Goal: Task Accomplishment & Management: Use online tool/utility

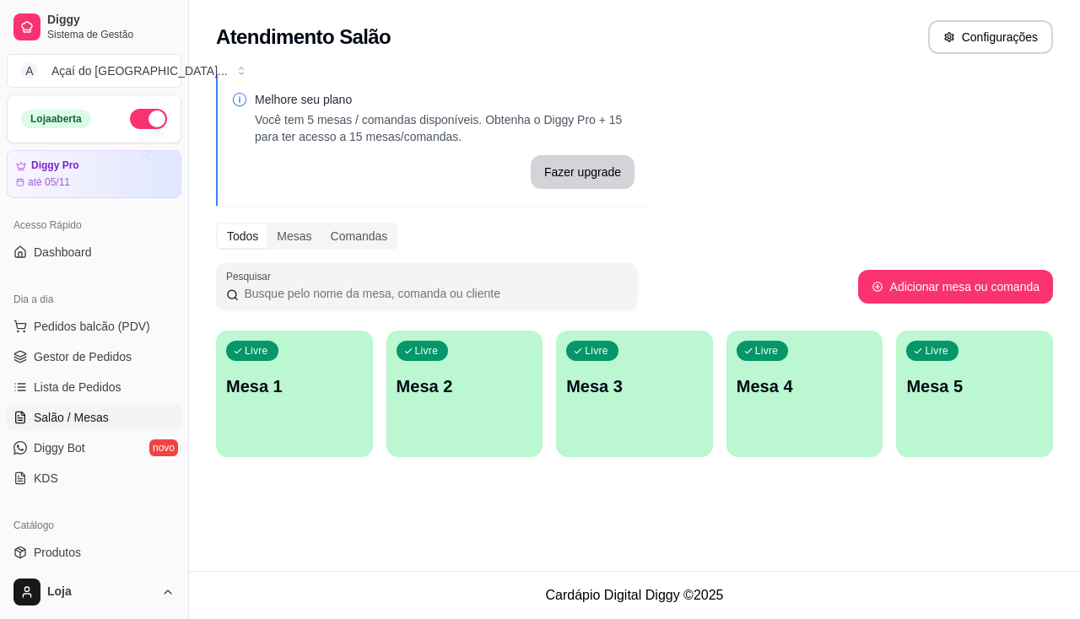
click at [284, 390] on p "Mesa 1" at bounding box center [294, 387] width 137 height 24
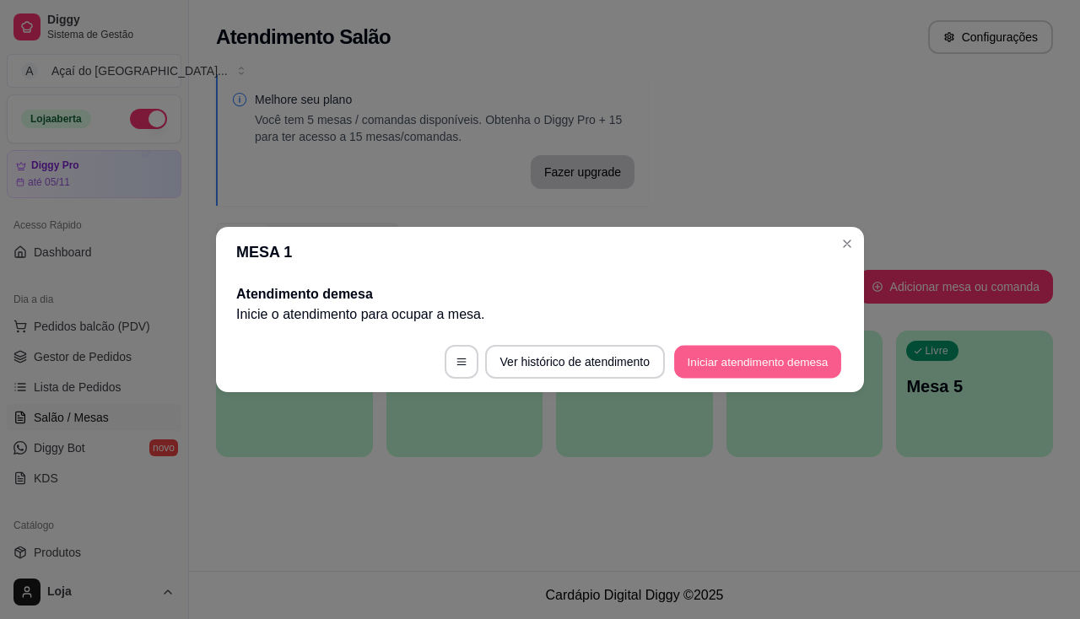
click at [769, 370] on button "Iniciar atendimento de mesa" at bounding box center [757, 362] width 167 height 33
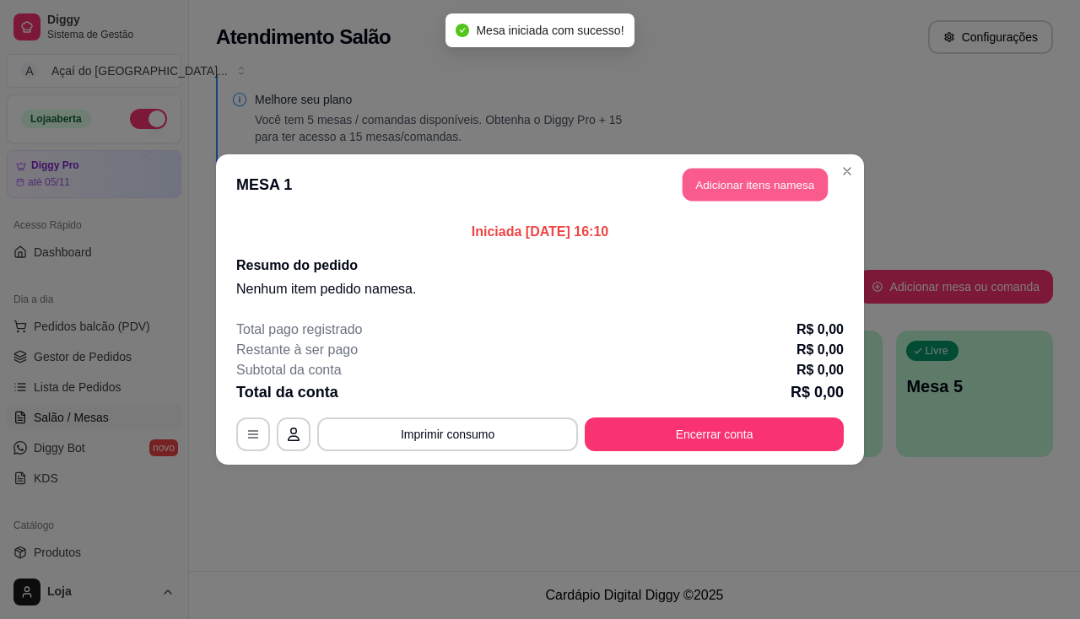
click at [740, 192] on button "Adicionar itens na mesa" at bounding box center [755, 185] width 145 height 33
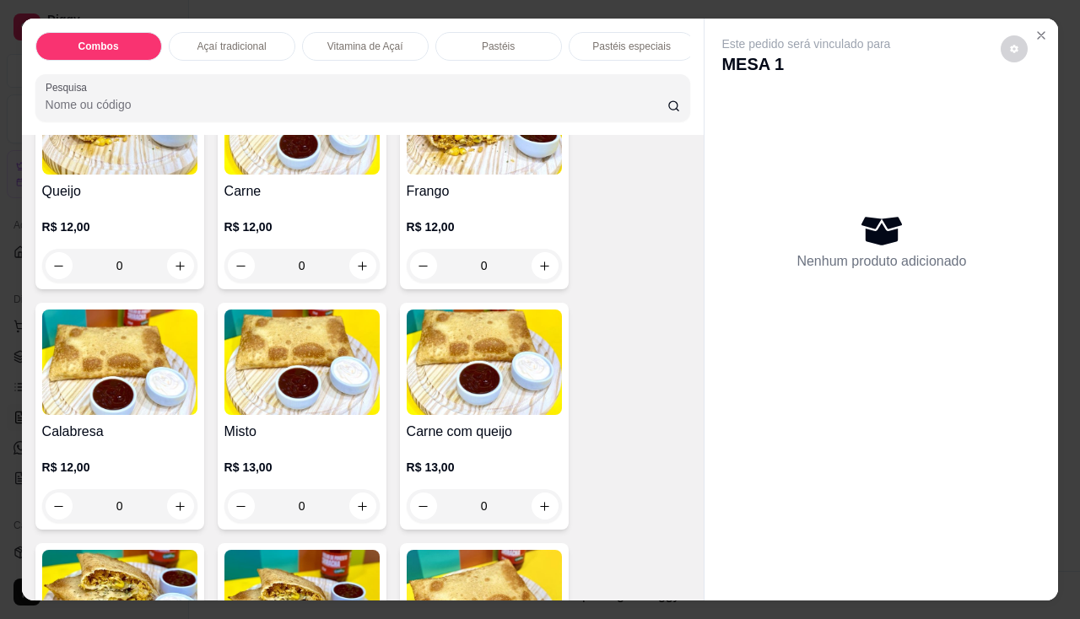
scroll to position [1350, 0]
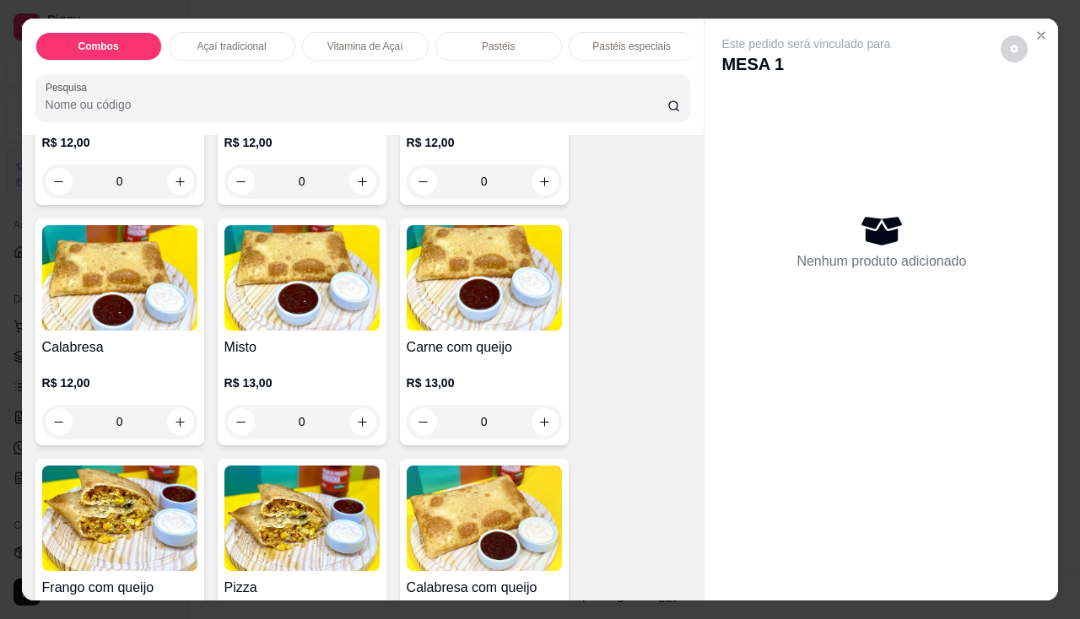
click at [322, 279] on img at bounding box center [301, 277] width 155 height 105
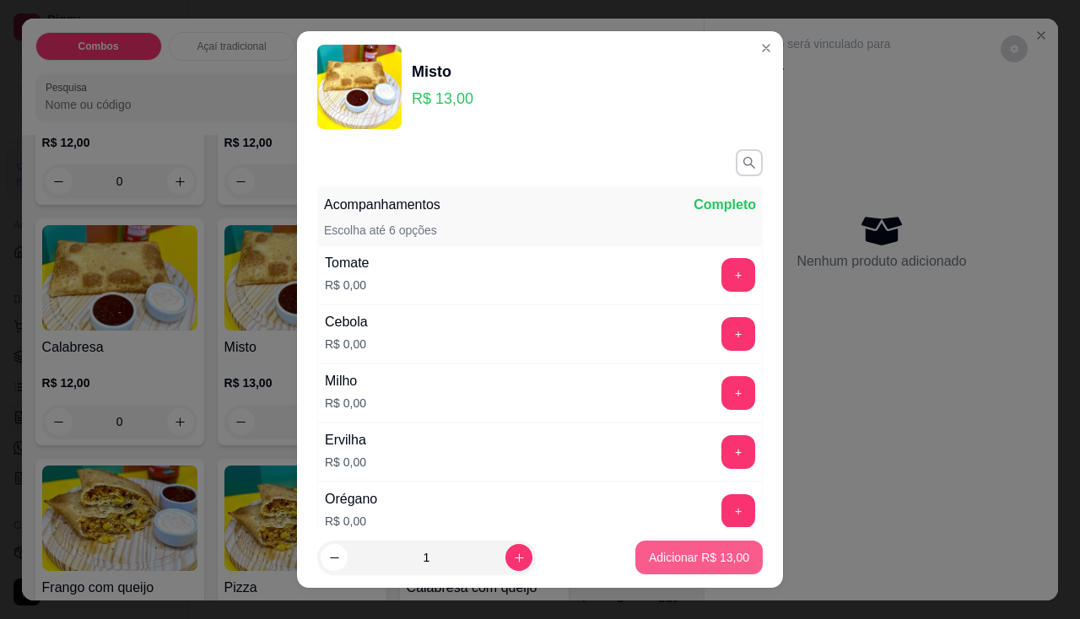
click at [679, 556] on p "Adicionar R$ 13,00" at bounding box center [699, 557] width 100 height 17
type input "1"
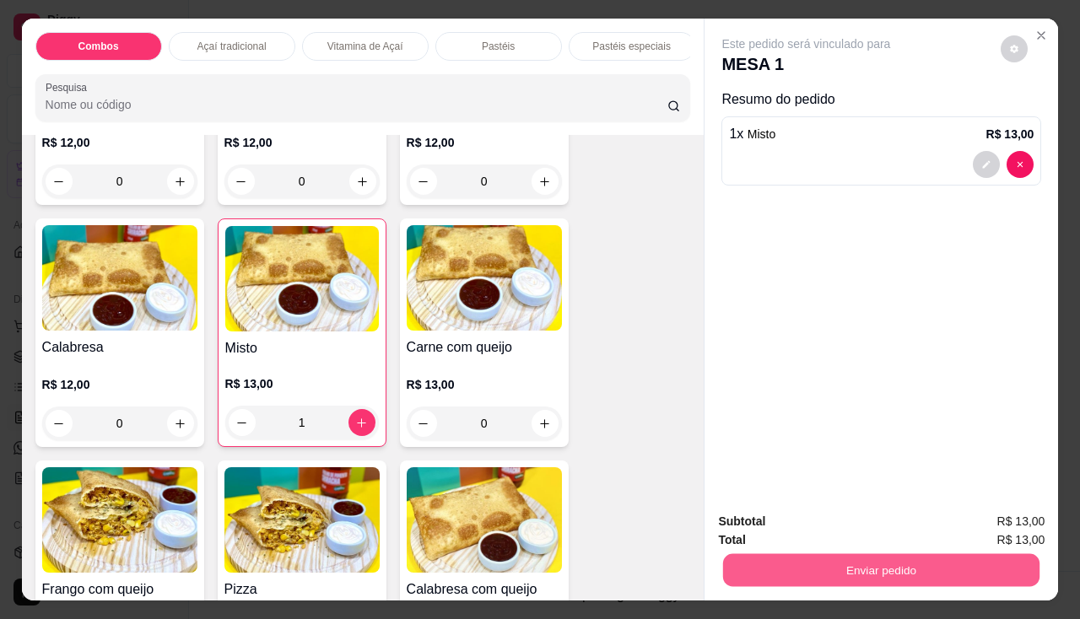
click at [852, 565] on button "Enviar pedido" at bounding box center [881, 570] width 316 height 33
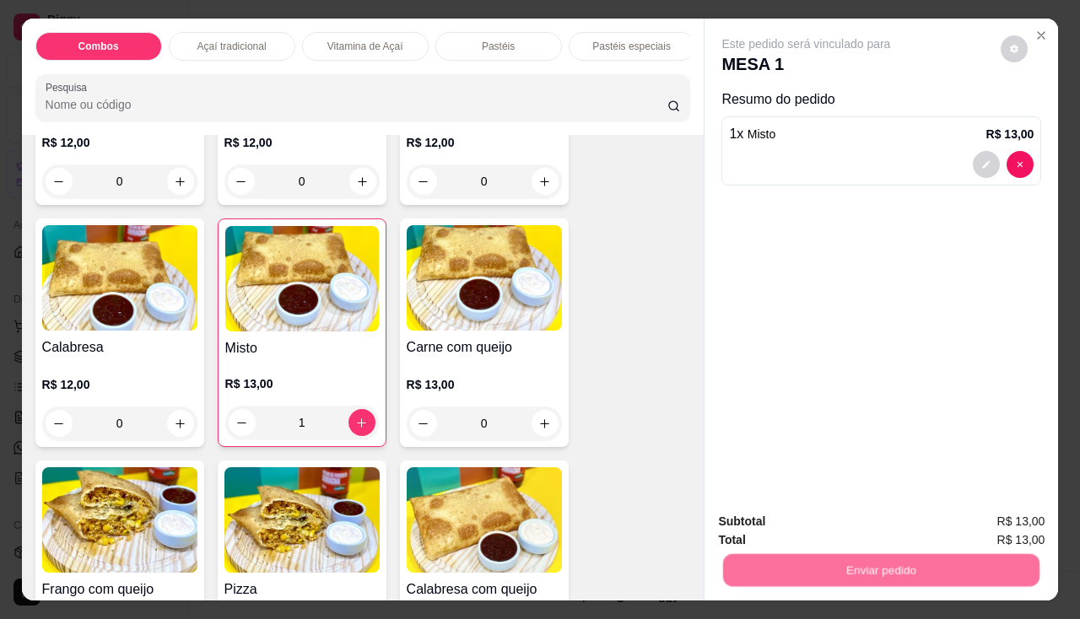
click at [978, 510] on button "Enviar pedido" at bounding box center [1001, 523] width 95 height 32
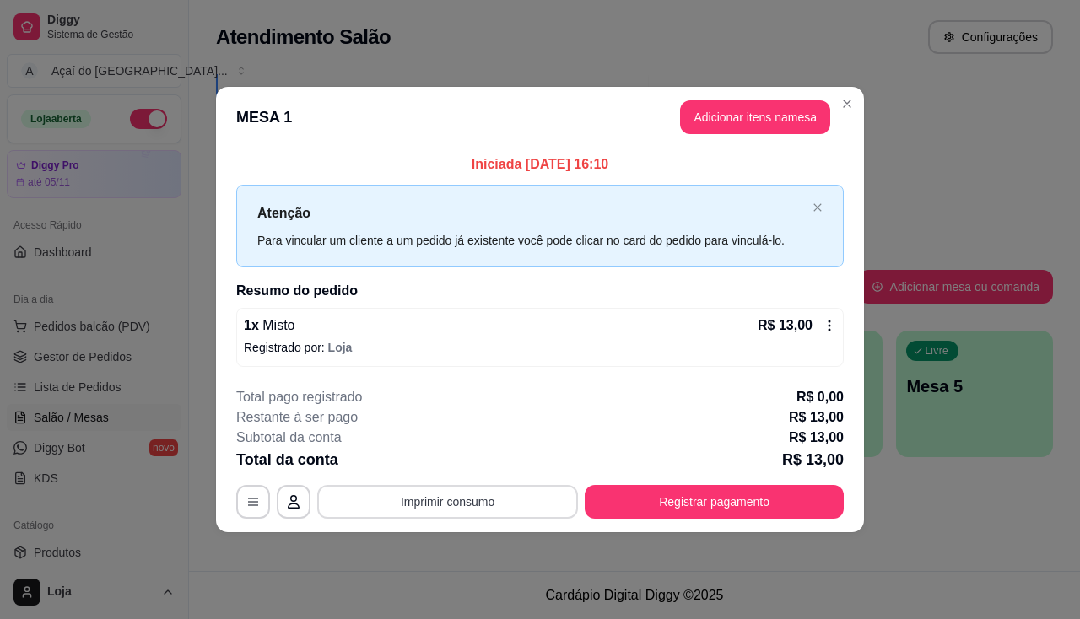
click at [516, 506] on button "Imprimir consumo" at bounding box center [447, 502] width 261 height 34
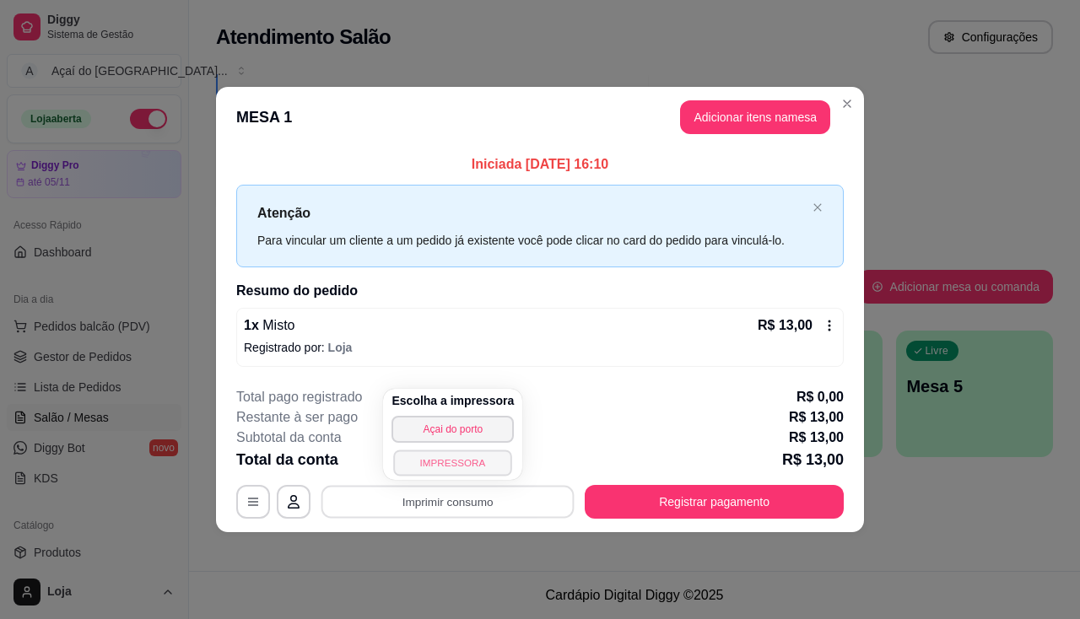
click at [472, 463] on button "IMPRESSORA" at bounding box center [453, 463] width 118 height 26
click at [495, 465] on button "IMPRESSORA" at bounding box center [453, 463] width 122 height 27
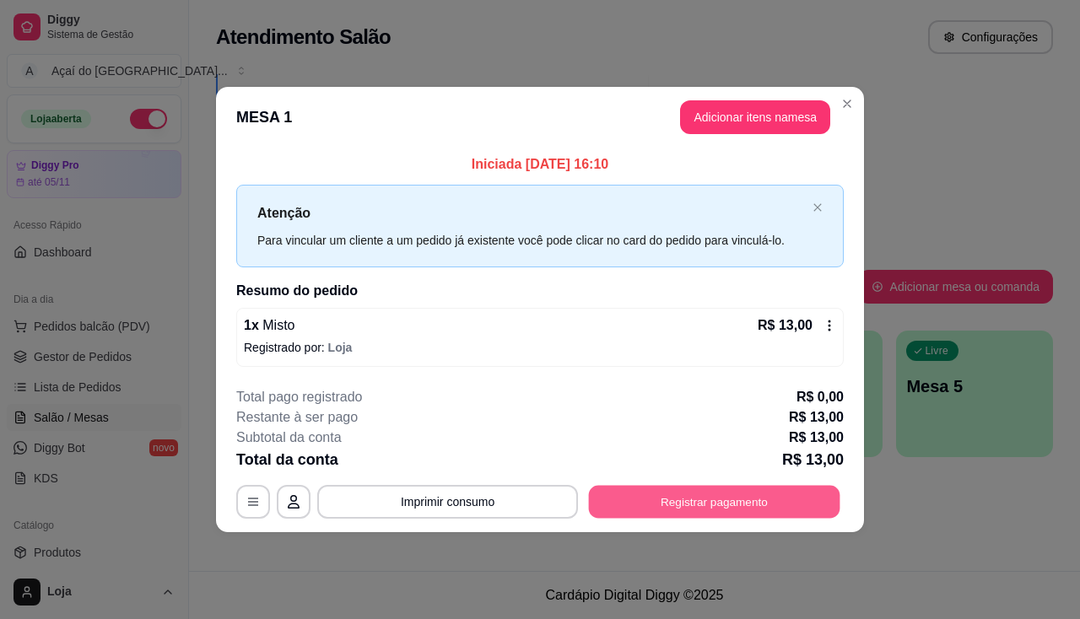
click at [700, 501] on button "Registrar pagamento" at bounding box center [714, 501] width 251 height 33
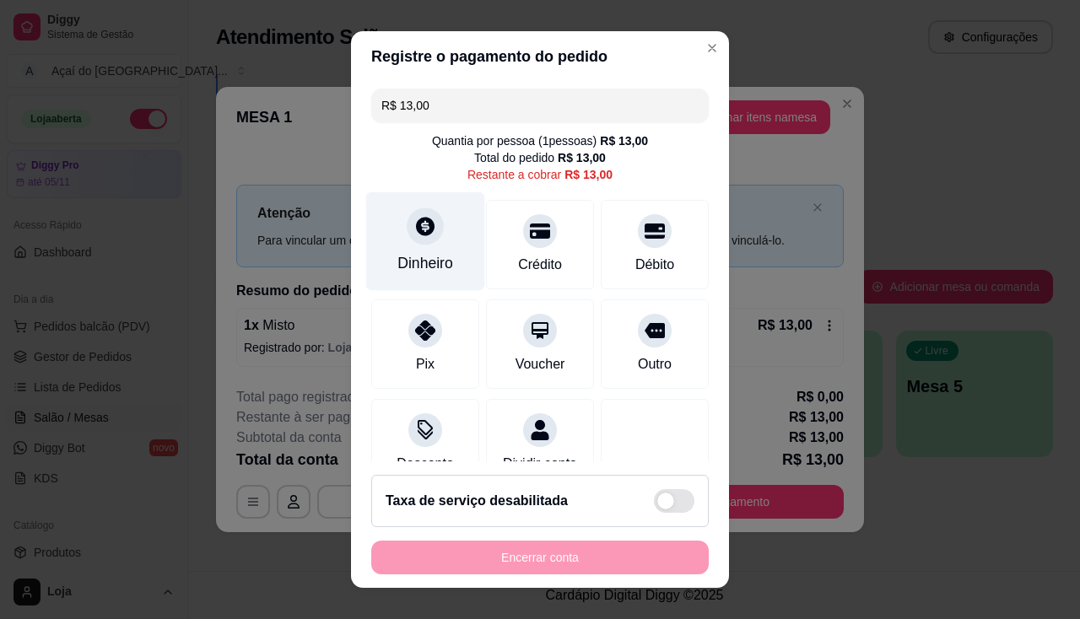
click at [398, 255] on div "Dinheiro" at bounding box center [426, 263] width 56 height 22
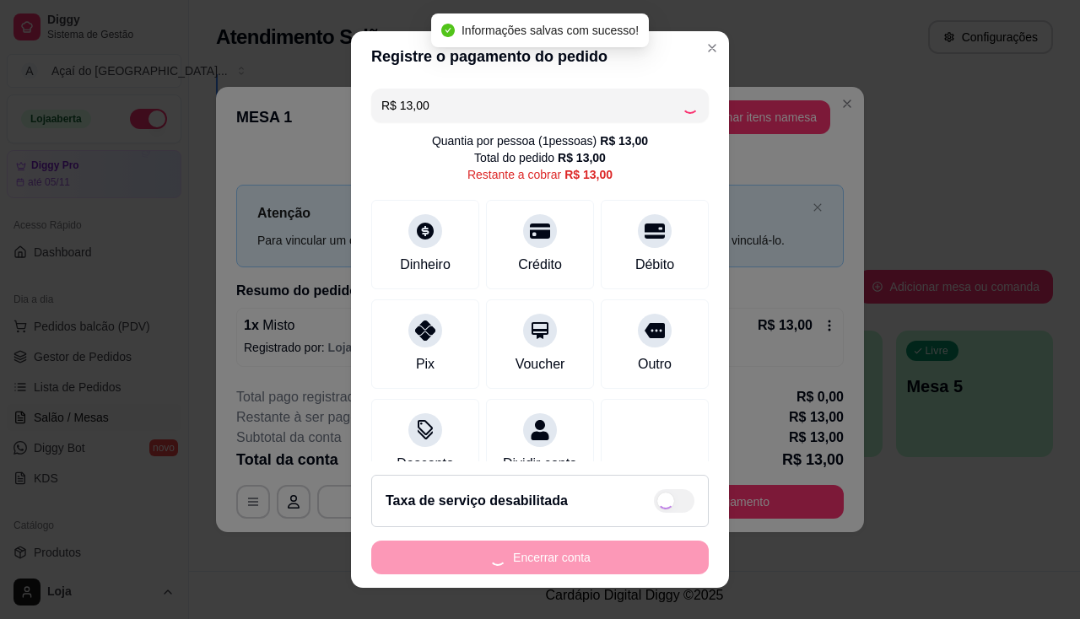
type input "R$ 0,00"
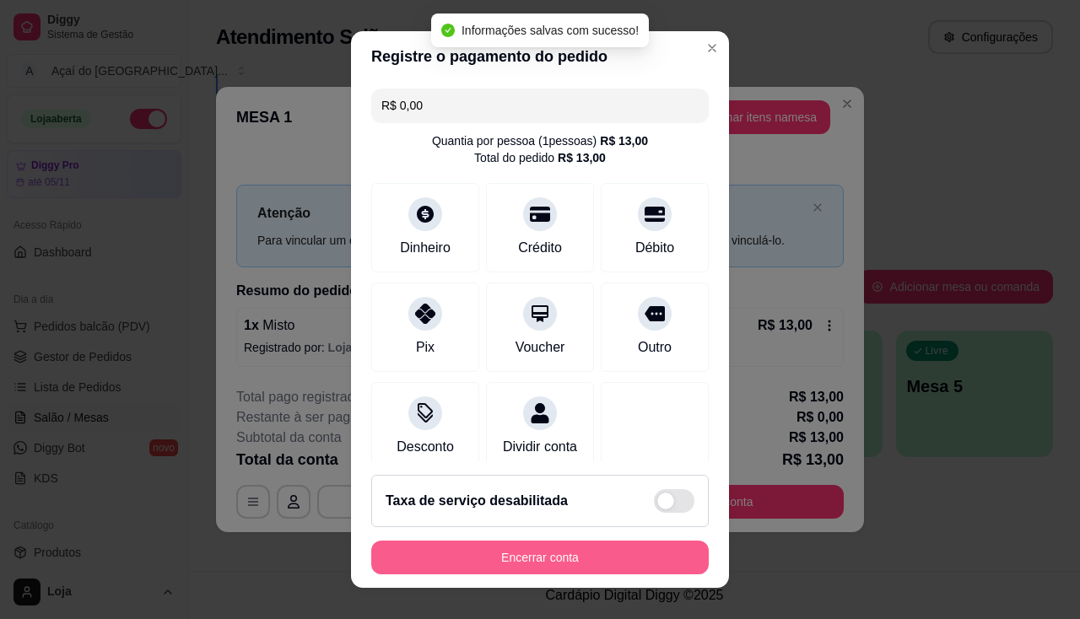
click at [608, 556] on button "Encerrar conta" at bounding box center [540, 558] width 338 height 34
